Goal: Navigation & Orientation: Find specific page/section

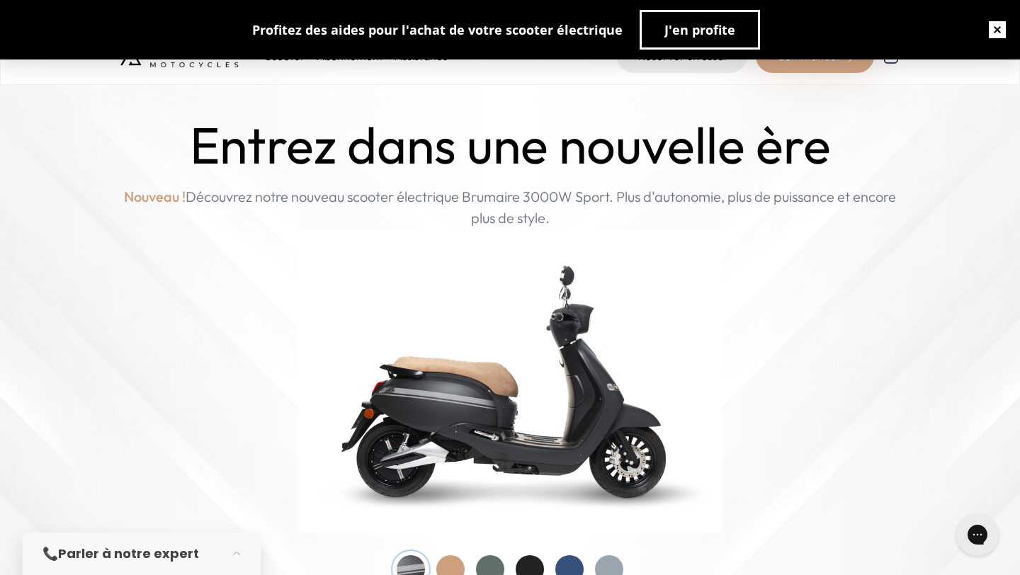
click at [997, 32] on button "button" at bounding box center [997, 29] width 45 height 45
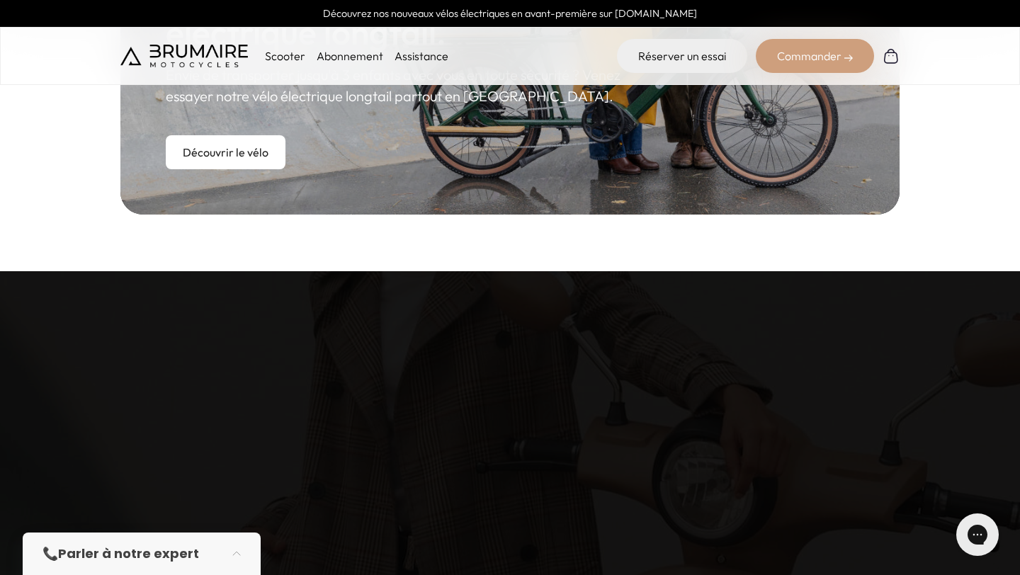
scroll to position [1054, 0]
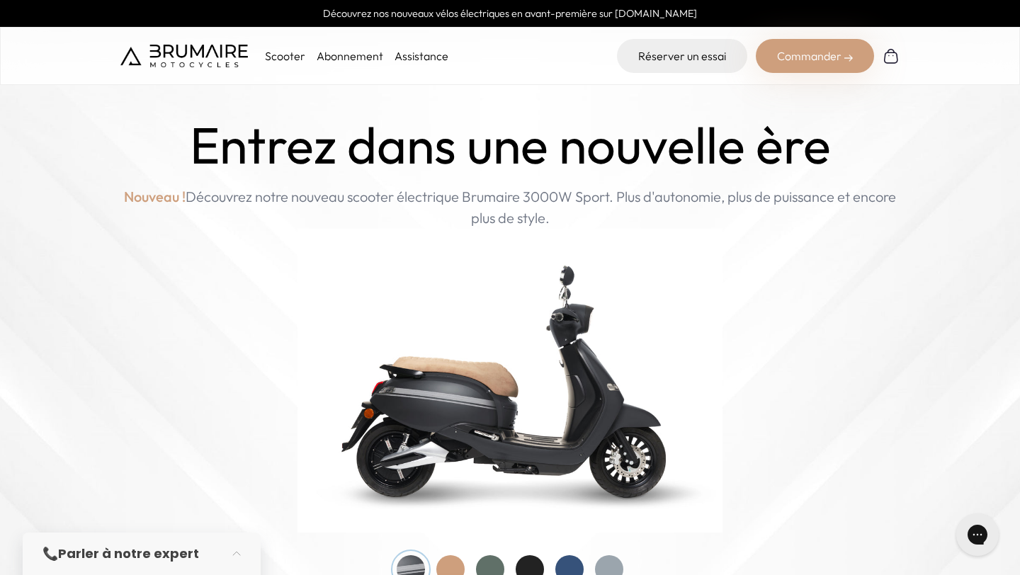
click at [664, 21] on link "Découvrez nos nouveaux vélos électriques en avant-première sur [DOMAIN_NAME]" at bounding box center [510, 13] width 1020 height 27
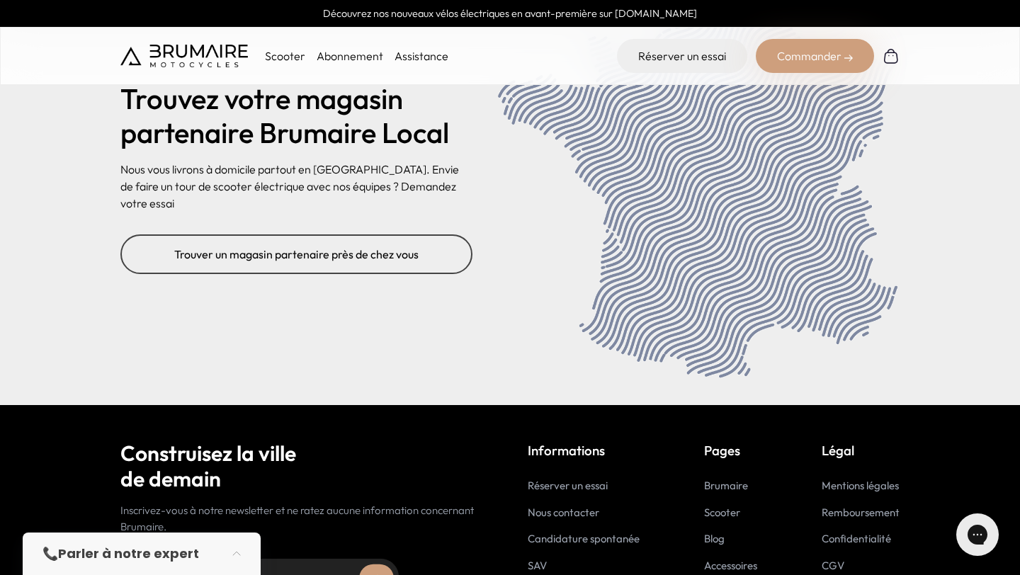
scroll to position [5497, 0]
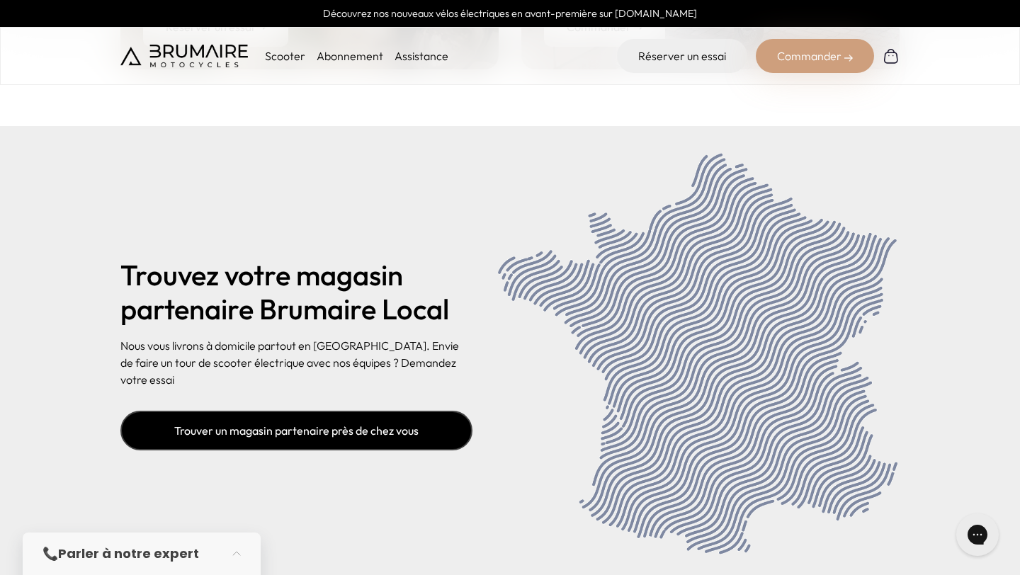
click at [356, 429] on link "Trouver un magasin partenaire près de chez vous" at bounding box center [296, 431] width 352 height 40
